Goal: Information Seeking & Learning: Learn about a topic

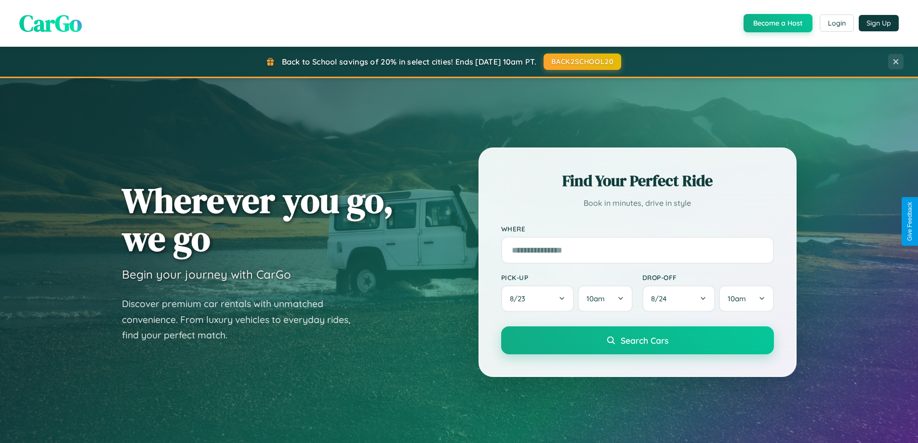
scroll to position [663, 0]
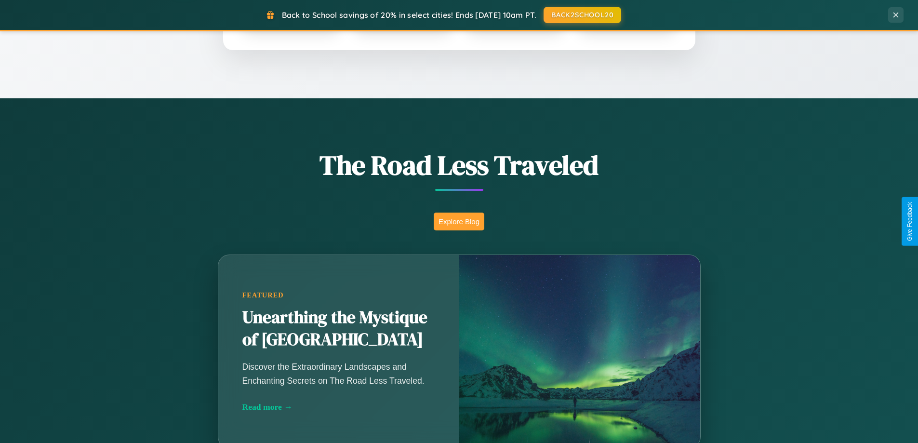
click at [459, 221] on button "Explore Blog" at bounding box center [459, 221] width 51 height 18
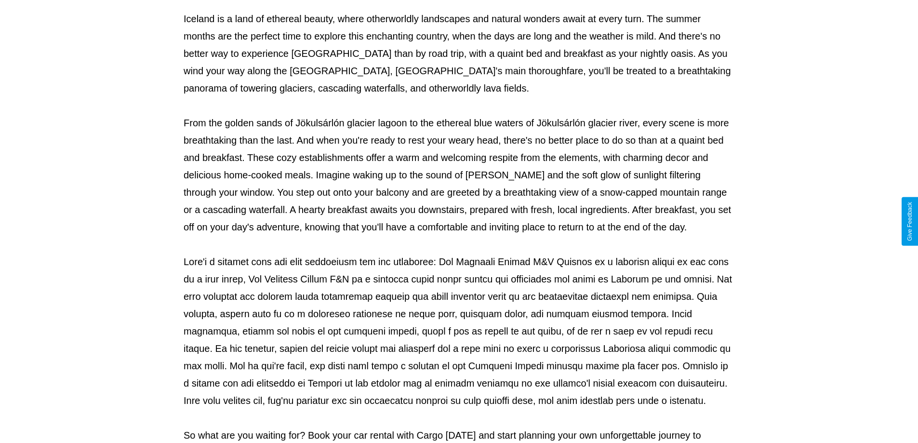
scroll to position [312, 0]
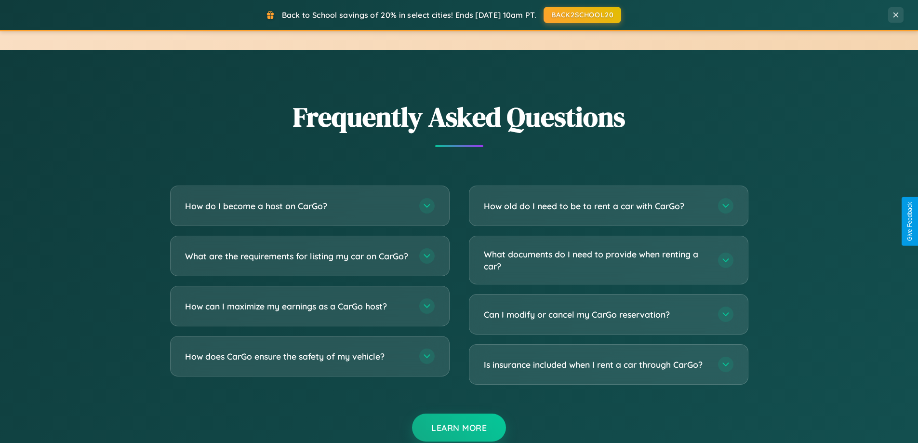
scroll to position [1854, 0]
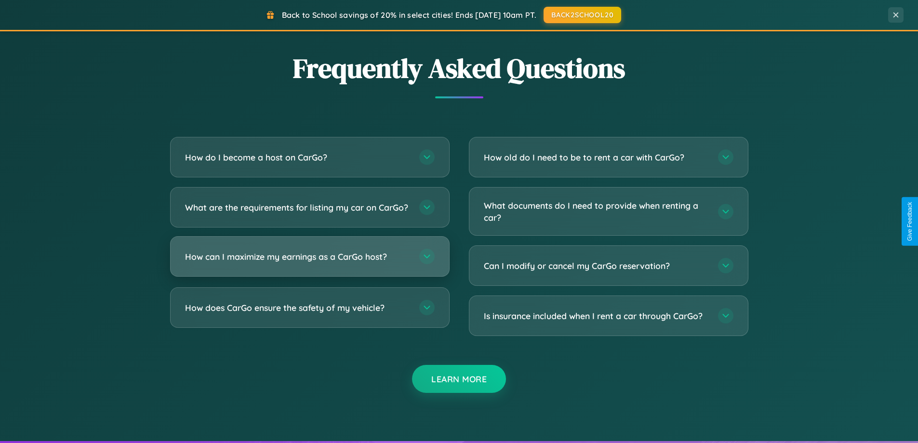
click at [309, 263] on h3 "How can I maximize my earnings as a CarGo host?" at bounding box center [297, 256] width 224 height 12
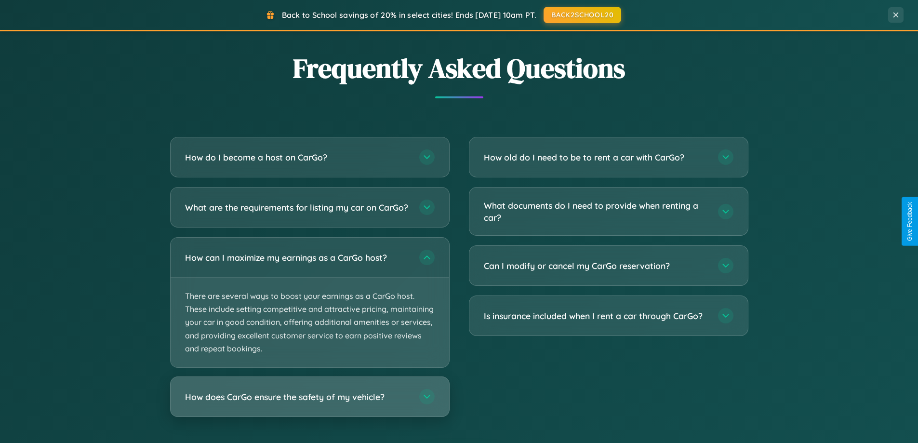
click at [309, 403] on h3 "How does CarGo ensure the safety of my vehicle?" at bounding box center [297, 397] width 224 height 12
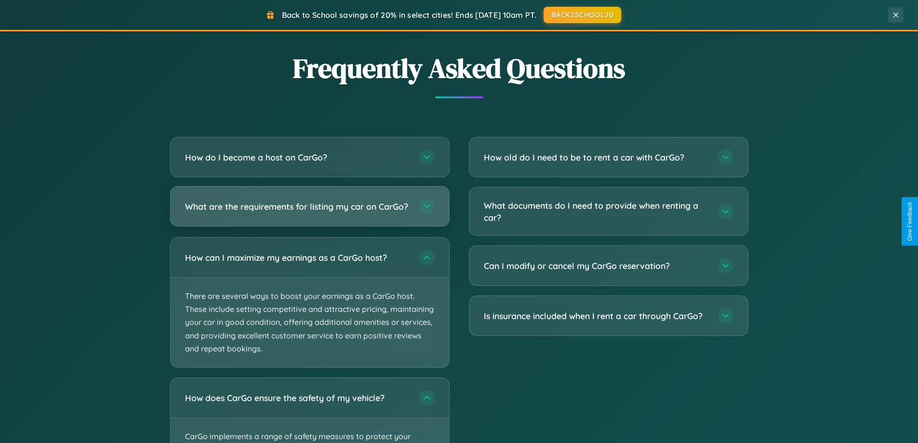
click at [309, 211] on h3 "What are the requirements for listing my car on CarGo?" at bounding box center [297, 206] width 224 height 12
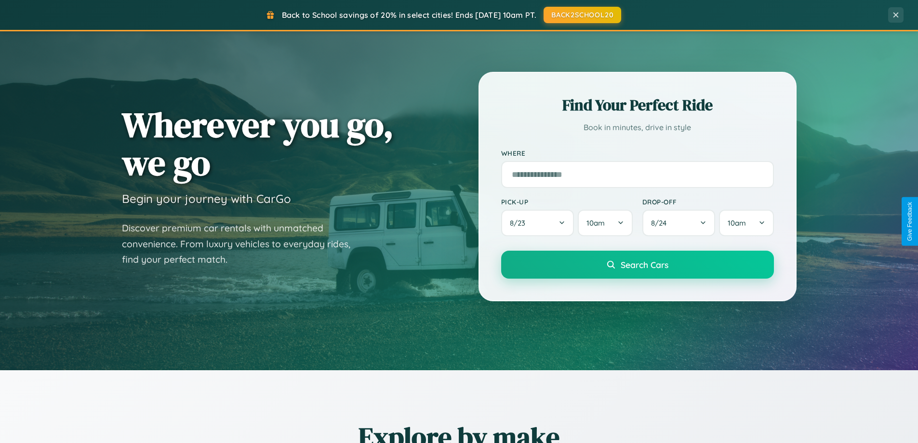
scroll to position [0, 0]
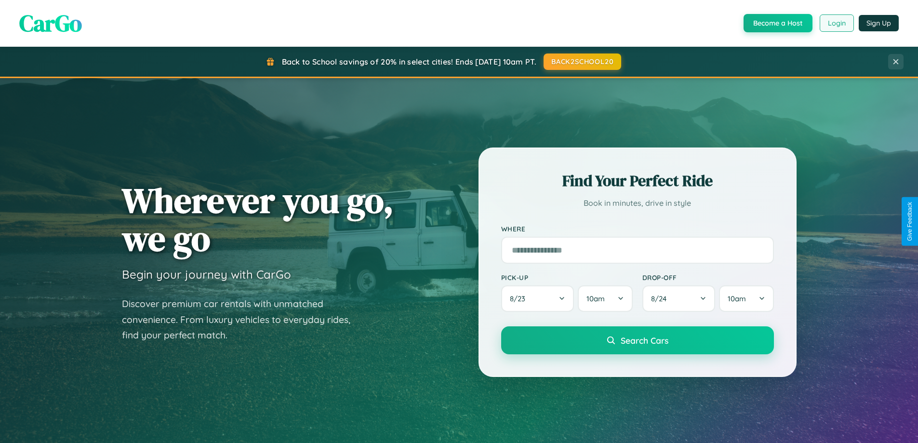
click at [836, 23] on button "Login" at bounding box center [836, 22] width 34 height 17
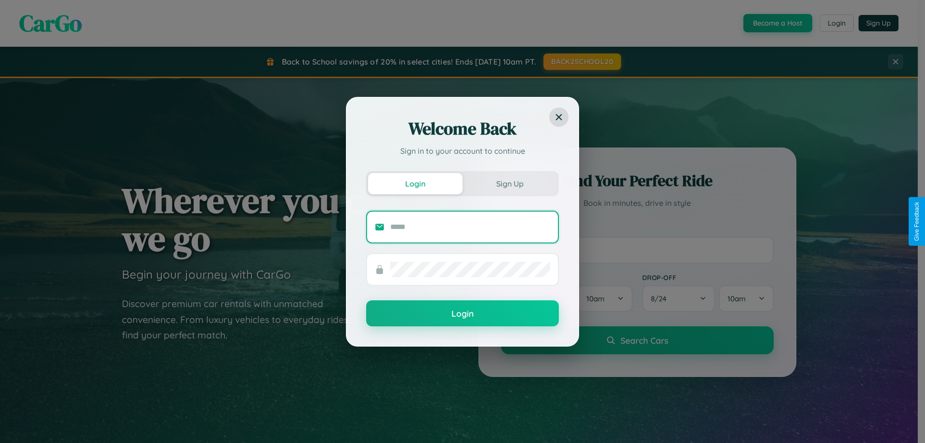
click at [470, 226] on input "text" at bounding box center [470, 226] width 160 height 15
type input "**********"
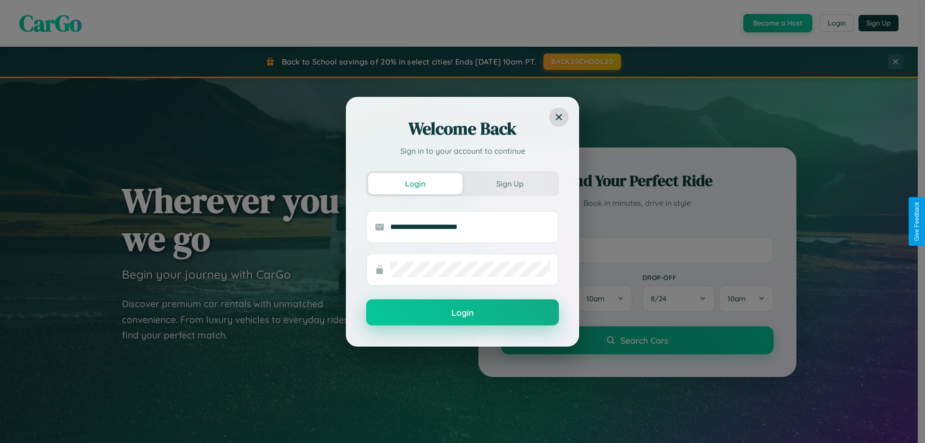
click at [462, 312] on button "Login" at bounding box center [462, 312] width 193 height 26
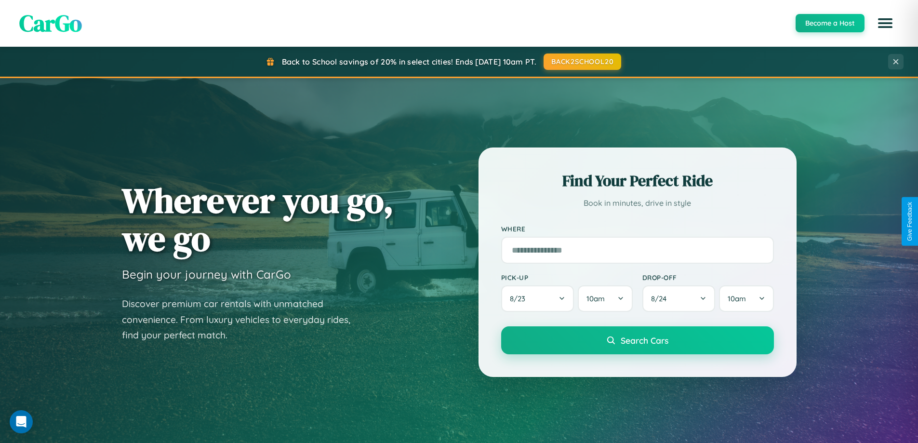
scroll to position [28, 0]
